Goal: Task Accomplishment & Management: Complete application form

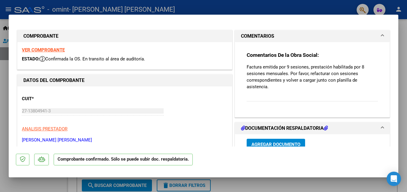
click at [404, 43] on div at bounding box center [203, 96] width 407 height 192
type input "$ 0,00"
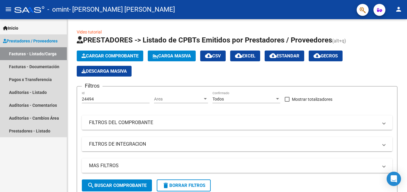
click at [23, 37] on link "Prestadores / Proveedores" at bounding box center [33, 40] width 67 height 13
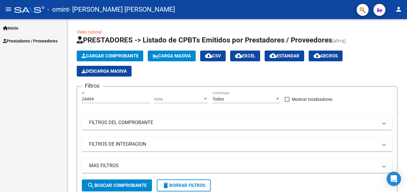
click at [30, 42] on span "Prestadores / Proveedores" at bounding box center [30, 41] width 55 height 7
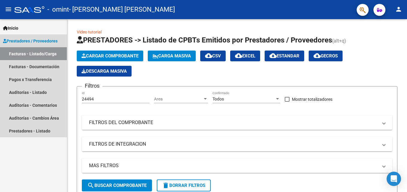
click at [22, 51] on link "Facturas - Listado/Carga" at bounding box center [33, 53] width 67 height 13
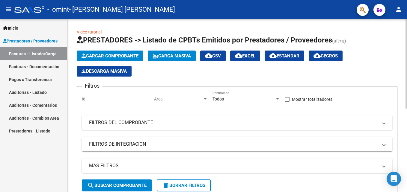
click at [117, 57] on span "Cargar Comprobante" at bounding box center [109, 55] width 57 height 5
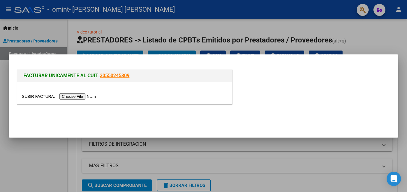
click at [74, 97] on input "file" at bounding box center [60, 96] width 76 height 6
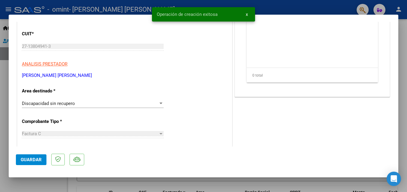
scroll to position [90, 0]
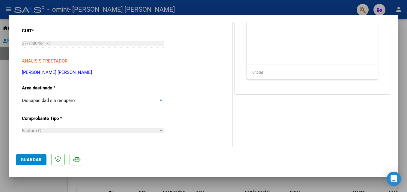
click at [159, 101] on div at bounding box center [160, 100] width 3 height 1
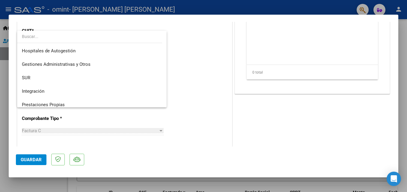
scroll to position [45, 0]
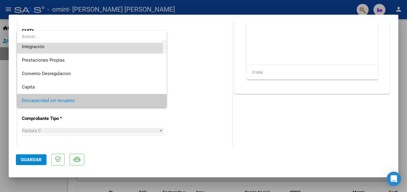
click at [84, 50] on span "Integración" at bounding box center [92, 46] width 140 height 13
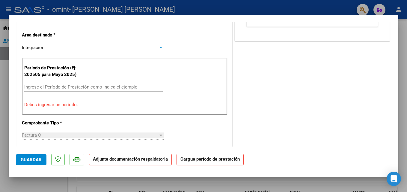
scroll to position [150, 0]
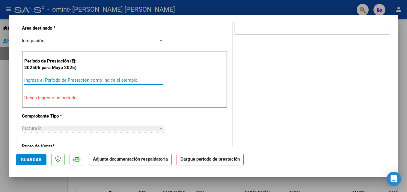
click at [55, 79] on input "Ingrese el Período de Prestación como indica el ejemplo" at bounding box center [93, 80] width 138 height 5
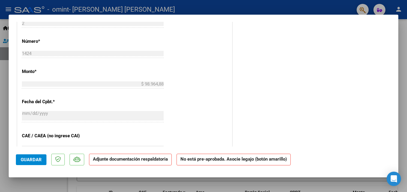
scroll to position [330, 0]
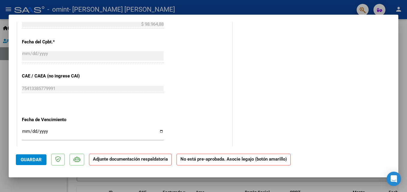
type input "202509"
click at [160, 131] on input "Ingresar la fecha" at bounding box center [93, 134] width 142 height 10
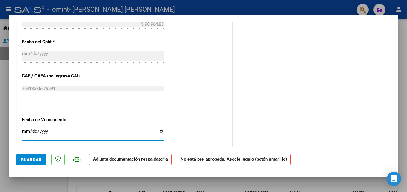
type input "[DATE]"
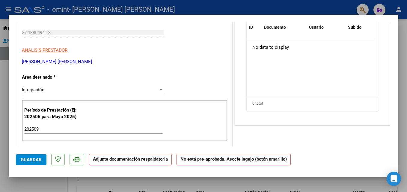
scroll to position [6, 0]
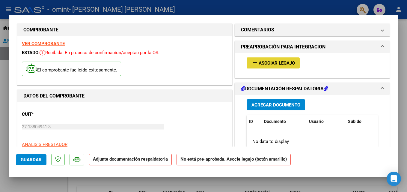
click at [290, 63] on span "Asociar Legajo" at bounding box center [277, 63] width 36 height 5
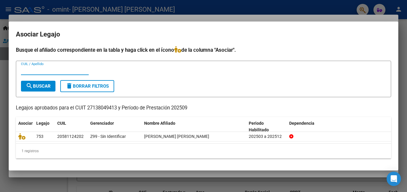
click at [78, 68] on input "CUIL / Apellido" at bounding box center [55, 70] width 68 height 5
type input "[PERSON_NAME]"
click at [47, 85] on span "search Buscar" at bounding box center [38, 86] width 25 height 5
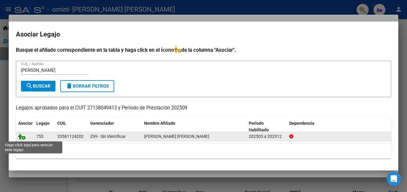
click at [23, 138] on icon at bounding box center [21, 136] width 7 height 7
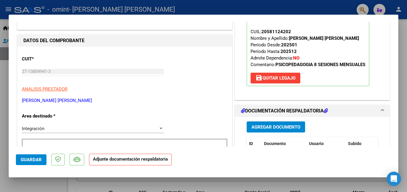
scroll to position [96, 0]
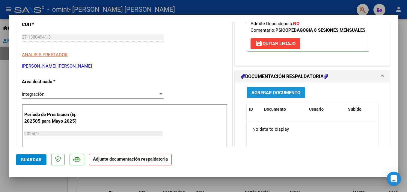
click at [277, 92] on span "Agregar Documento" at bounding box center [275, 92] width 49 height 5
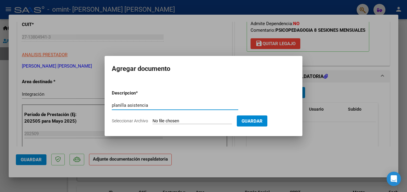
type input "planilla asistencia"
click at [180, 122] on input "Seleccionar Archivo" at bounding box center [191, 122] width 79 height 6
click at [156, 120] on input "Seleccionar Archivo" at bounding box center [191, 122] width 79 height 6
type input "C:\fakepath\img542.pdf"
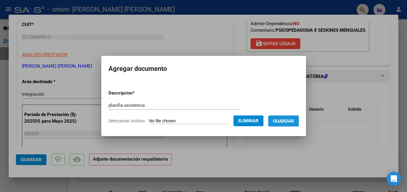
click at [294, 123] on span "Guardar" at bounding box center [283, 121] width 21 height 5
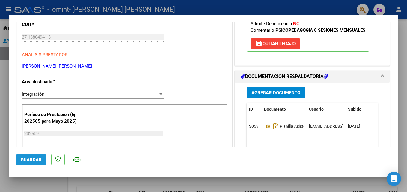
click at [28, 161] on span "Guardar" at bounding box center [31, 159] width 21 height 5
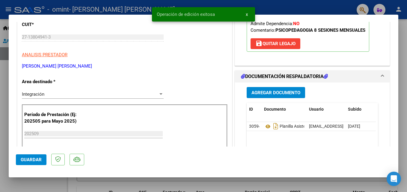
click at [253, 179] on div at bounding box center [203, 96] width 407 height 192
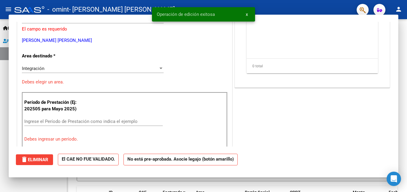
scroll to position [0, 0]
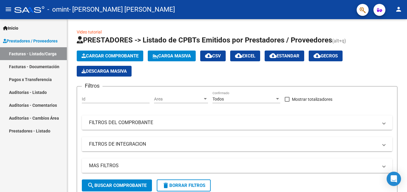
click at [49, 55] on link "Facturas - Listado/Carga" at bounding box center [33, 53] width 67 height 13
click at [34, 41] on span "Prestadores / Proveedores" at bounding box center [30, 41] width 55 height 7
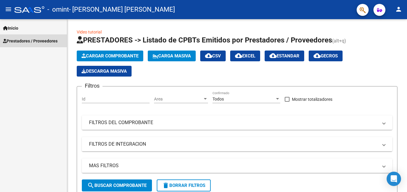
click at [43, 40] on span "Prestadores / Proveedores" at bounding box center [30, 41] width 55 height 7
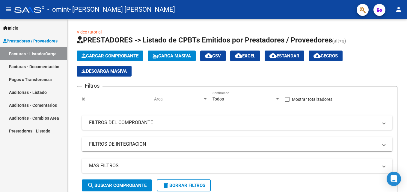
click at [36, 51] on link "Facturas - Listado/Carga" at bounding box center [33, 53] width 67 height 13
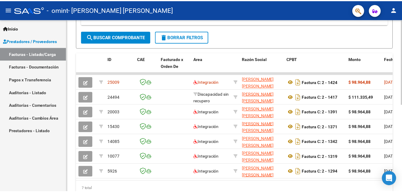
scroll to position [150, 0]
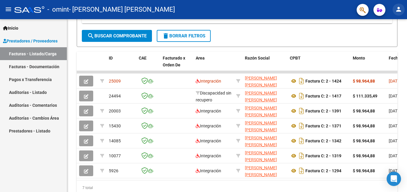
click at [401, 12] on mat-icon "person" at bounding box center [398, 9] width 7 height 7
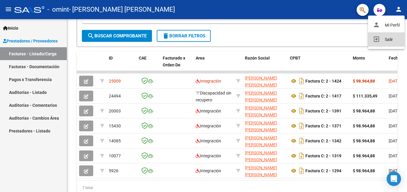
click at [384, 41] on button "exit_to_app Salir" at bounding box center [386, 39] width 37 height 14
